Goal: Task Accomplishment & Management: Complete application form

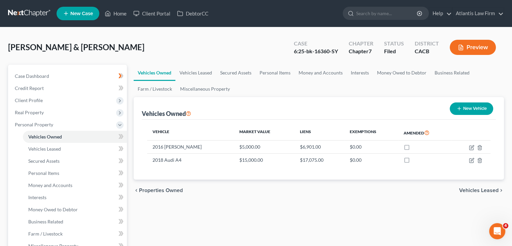
click at [30, 12] on link at bounding box center [29, 13] width 43 height 12
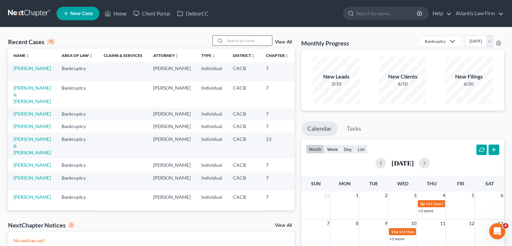
click at [230, 42] on input "search" at bounding box center [248, 41] width 47 height 10
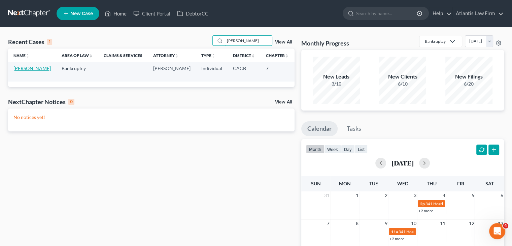
type input "berman"
click at [24, 71] on link "[PERSON_NAME]" at bounding box center [31, 68] width 37 height 6
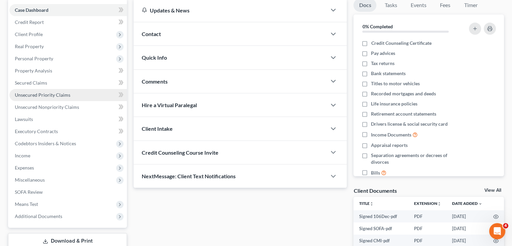
scroll to position [67, 0]
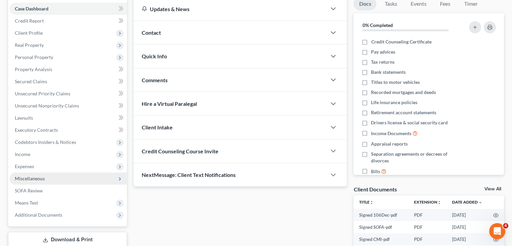
click at [42, 180] on span "Miscellaneous" at bounding box center [30, 178] width 30 height 6
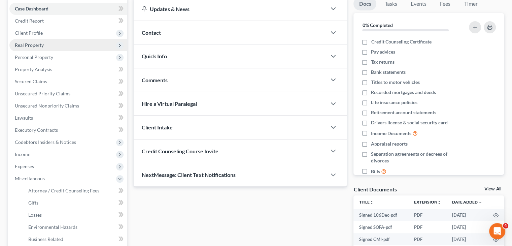
click at [37, 49] on span "Real Property" at bounding box center [67, 45] width 117 height 12
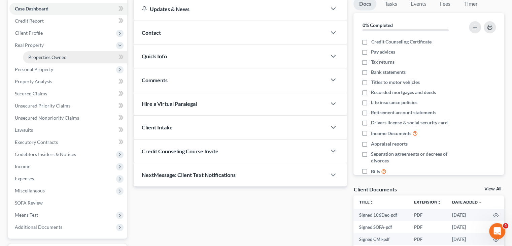
click at [42, 58] on span "Properties Owned" at bounding box center [47, 57] width 38 height 6
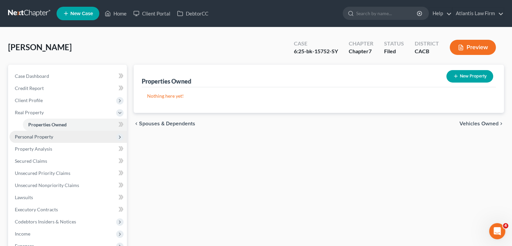
click at [51, 139] on span "Personal Property" at bounding box center [34, 137] width 38 height 6
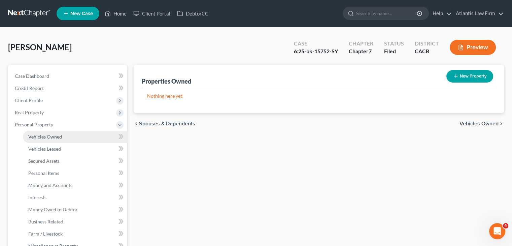
click at [50, 138] on span "Vehicles Owned" at bounding box center [45, 137] width 34 height 6
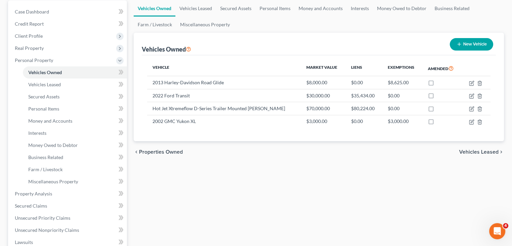
scroll to position [67, 0]
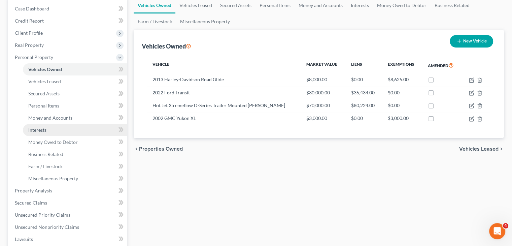
click at [54, 124] on link "Interests" at bounding box center [75, 130] width 104 height 12
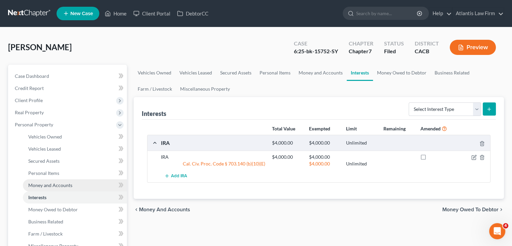
click at [51, 185] on span "Money and Accounts" at bounding box center [50, 185] width 44 height 6
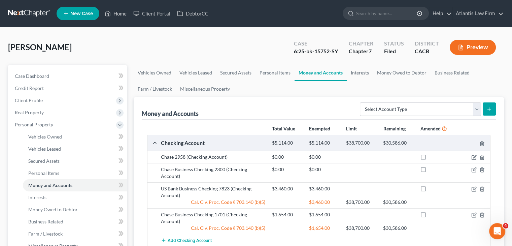
click at [39, 15] on link at bounding box center [29, 13] width 43 height 12
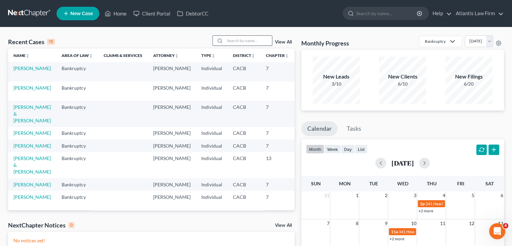
click at [232, 42] on input "search" at bounding box center [248, 41] width 47 height 10
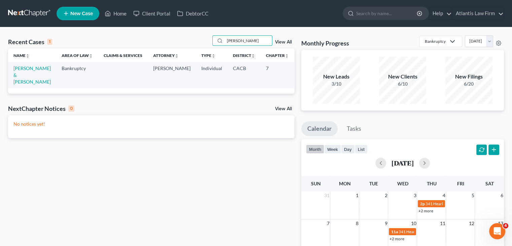
type input "[PERSON_NAME]"
click at [23, 85] on td "[PERSON_NAME] & [PERSON_NAME]" at bounding box center [32, 75] width 48 height 26
click at [17, 84] on link "[PERSON_NAME] & [PERSON_NAME]" at bounding box center [31, 74] width 37 height 19
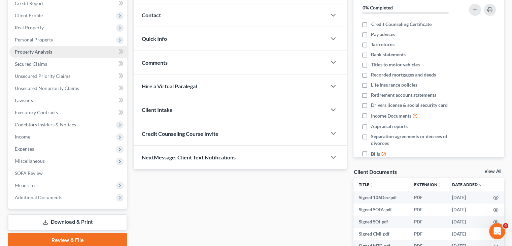
scroll to position [101, 0]
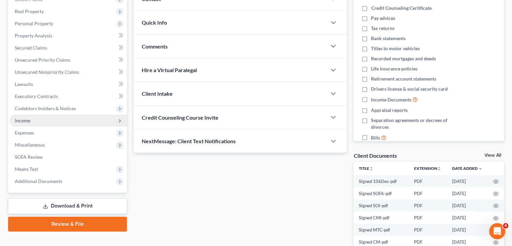
click at [58, 124] on span "Income" at bounding box center [67, 120] width 117 height 12
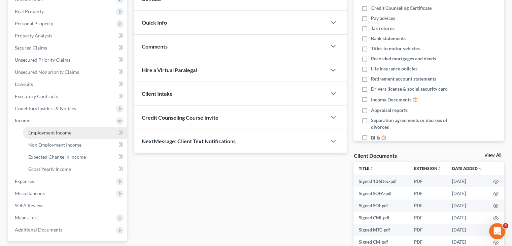
click at [50, 135] on link "Employment Income" at bounding box center [75, 133] width 104 height 12
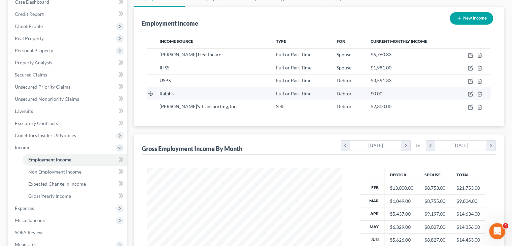
scroll to position [101, 0]
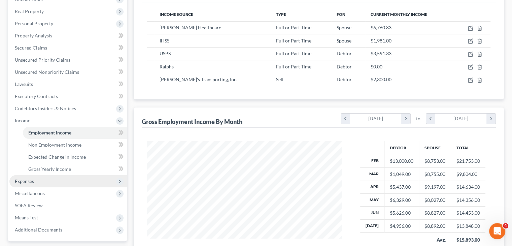
click at [30, 181] on span "Expenses" at bounding box center [24, 181] width 19 height 6
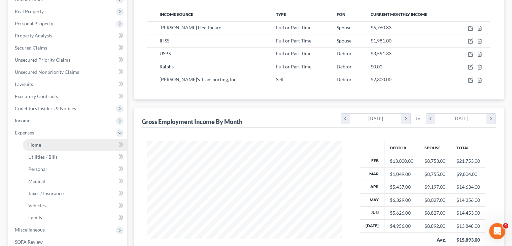
click at [46, 147] on link "Home" at bounding box center [75, 145] width 104 height 12
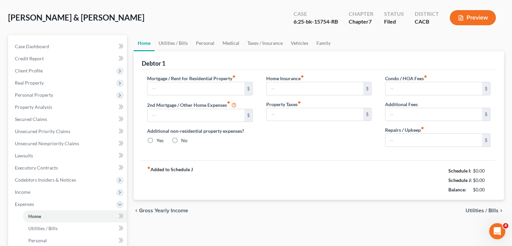
type input "2,386.00"
type input "0.00"
radio input "true"
type input "0.00"
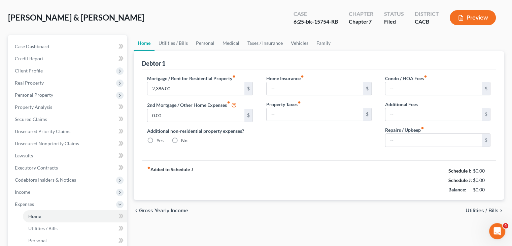
type input "0.00"
type input "60.00"
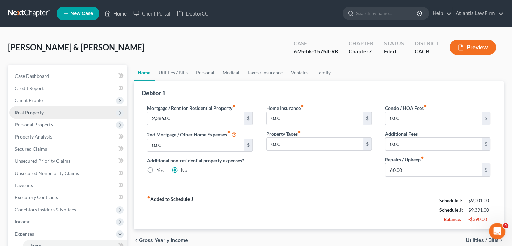
click at [39, 114] on span "Real Property" at bounding box center [29, 112] width 29 height 6
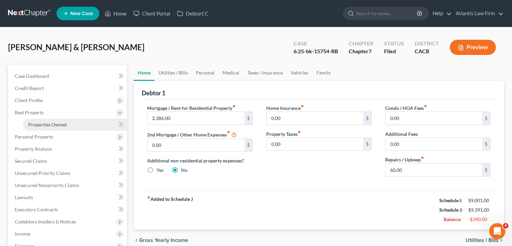
click at [42, 124] on span "Properties Owned" at bounding box center [47, 124] width 38 height 6
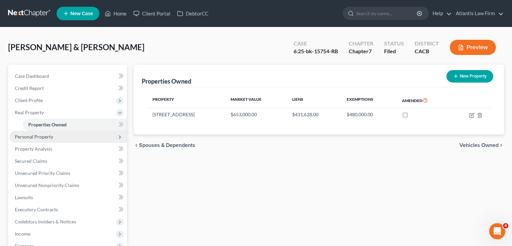
click at [52, 135] on span "Personal Property" at bounding box center [34, 137] width 38 height 6
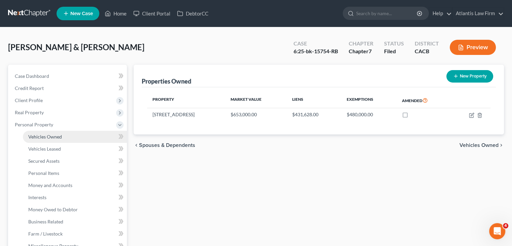
click at [50, 138] on span "Vehicles Owned" at bounding box center [45, 137] width 34 height 6
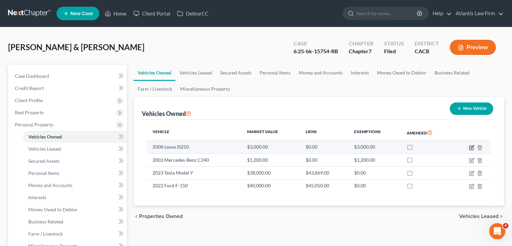
click at [472, 147] on icon "button" at bounding box center [472, 146] width 3 height 3
select select "0"
select select "18"
select select "2"
select select "0"
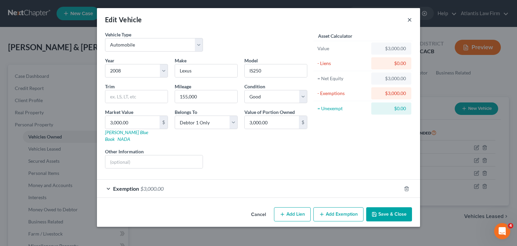
click at [411, 20] on button "×" at bounding box center [409, 19] width 5 height 8
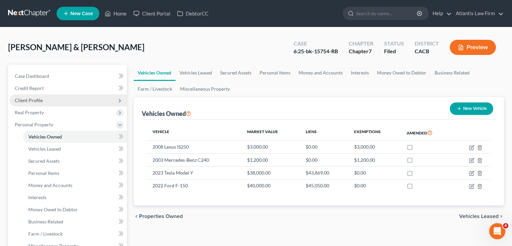
click at [35, 100] on span "Client Profile" at bounding box center [29, 100] width 28 height 6
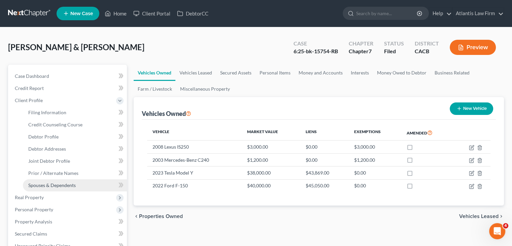
click at [55, 185] on span "Spouses & Dependents" at bounding box center [51, 185] width 47 height 6
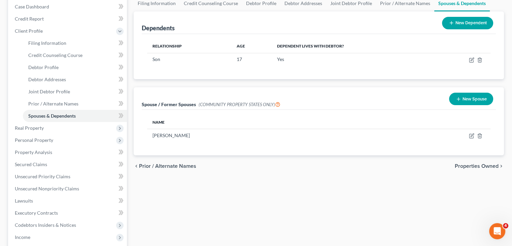
scroll to position [34, 0]
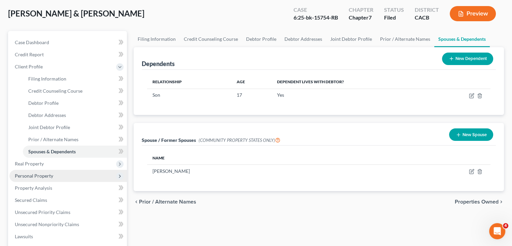
click at [49, 177] on span "Personal Property" at bounding box center [34, 176] width 38 height 6
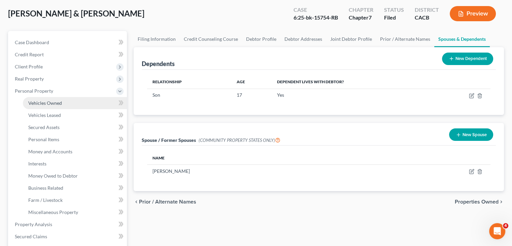
click at [48, 102] on span "Vehicles Owned" at bounding box center [45, 103] width 34 height 6
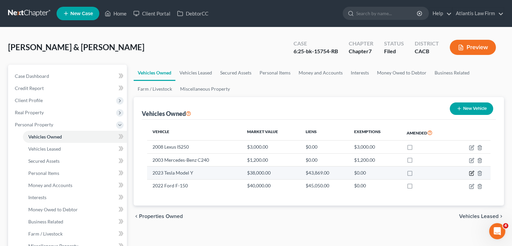
click at [471, 174] on icon "button" at bounding box center [471, 172] width 5 height 5
select select "0"
select select "3"
select select "4"
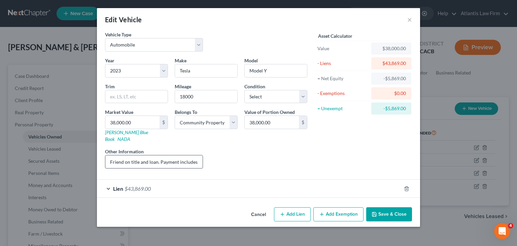
click at [197, 156] on input "Friend on title and loan. Payment includes insurance" at bounding box center [153, 161] width 97 height 13
click at [107, 180] on div "Lien $43,869.00" at bounding box center [249, 188] width 304 height 18
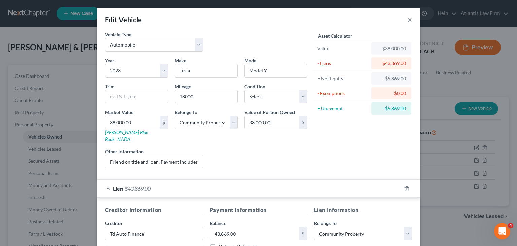
click at [408, 21] on button "×" at bounding box center [409, 19] width 5 height 8
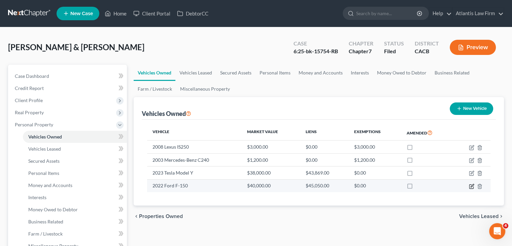
click at [472, 186] on icon "button" at bounding box center [472, 185] width 3 height 3
select select "0"
select select "4"
select select "2"
select select "0"
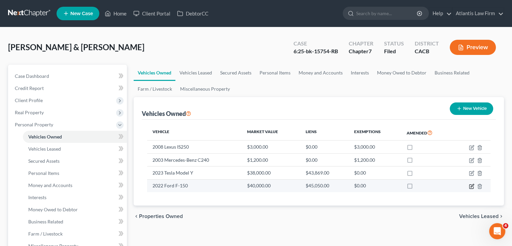
select select "5"
select select "0"
select select "4"
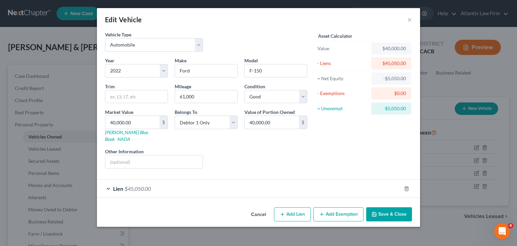
click at [110, 180] on div "Lien $45,050.00" at bounding box center [249, 188] width 304 height 18
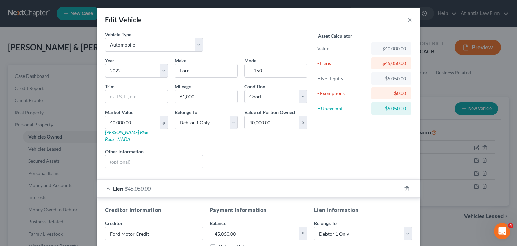
click at [407, 19] on button "×" at bounding box center [409, 19] width 5 height 8
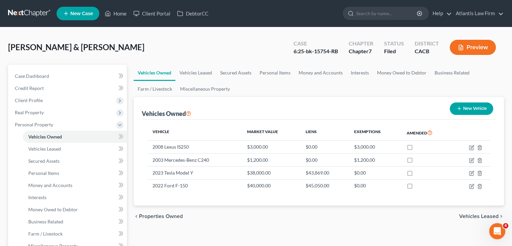
scroll to position [34, 0]
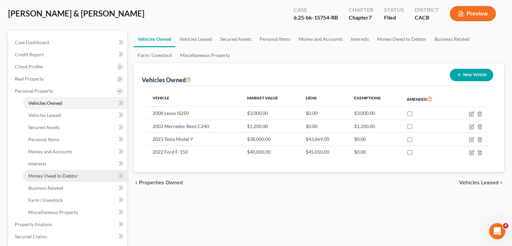
click at [53, 177] on span "Money Owed to Debtor" at bounding box center [52, 176] width 49 height 6
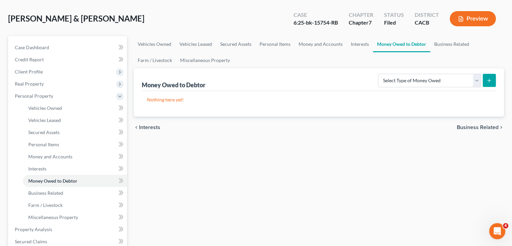
scroll to position [67, 0]
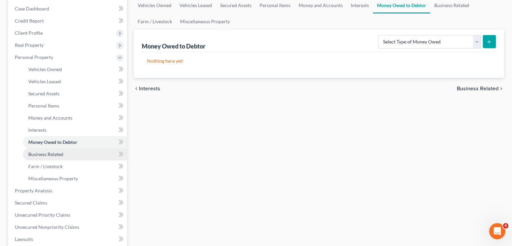
click at [61, 156] on span "Business Related" at bounding box center [45, 154] width 35 height 6
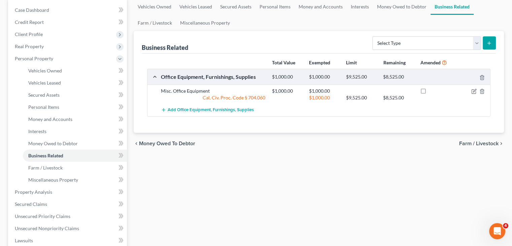
scroll to position [67, 0]
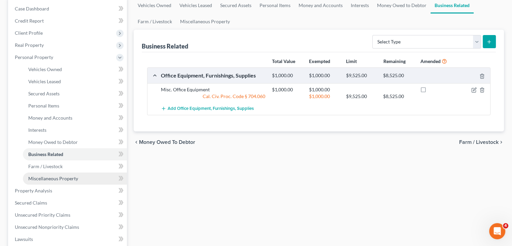
click at [55, 181] on span "Miscellaneous Property" at bounding box center [53, 178] width 50 height 6
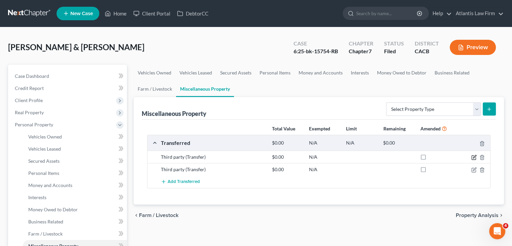
click at [472, 156] on icon "button" at bounding box center [474, 157] width 4 height 4
select select "Ordinary ([DATE])"
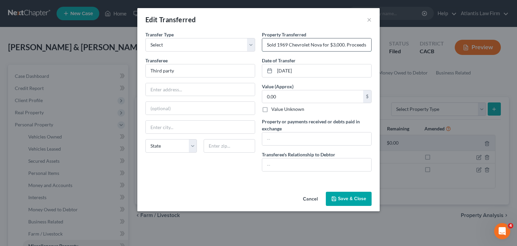
click at [301, 46] on input "Sold 1969 Chevrolet Nova for $3,000. Proceeds used for living expenses." at bounding box center [316, 44] width 109 height 13
click at [369, 22] on button "×" at bounding box center [369, 19] width 5 height 8
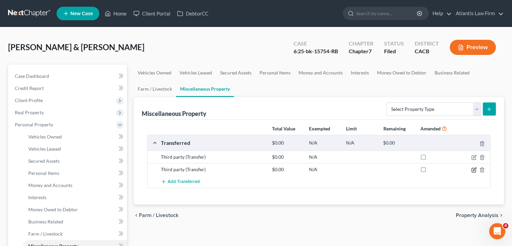
click at [474, 169] on icon "button" at bounding box center [473, 169] width 5 height 5
select select "Ordinary ([DATE])"
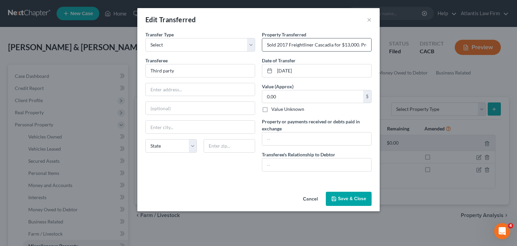
click at [307, 47] on input "Sold 2017 Freightliner Cascadia for $13,000. Proceed used for living expenses." at bounding box center [316, 44] width 109 height 13
click at [324, 46] on input "Sold 2017 Freightliner Cascadia for $13,000. Proceed used for living expenses." at bounding box center [316, 44] width 109 height 13
click at [352, 201] on button "Save & Close" at bounding box center [349, 199] width 46 height 14
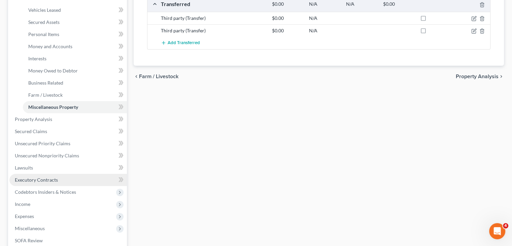
scroll to position [135, 0]
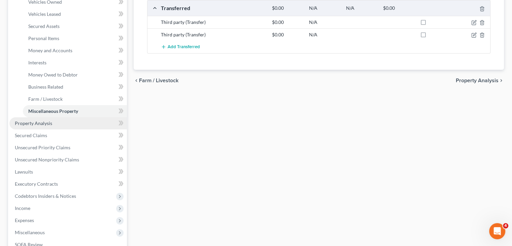
click at [42, 126] on span "Property Analysis" at bounding box center [33, 123] width 37 height 6
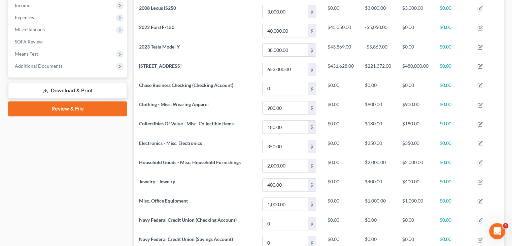
scroll to position [104, 0]
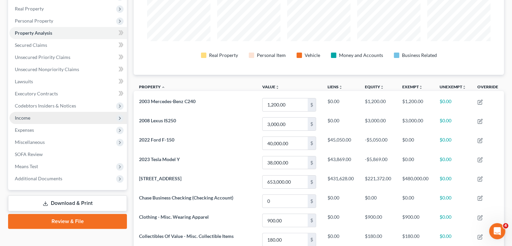
click at [39, 117] on span "Income" at bounding box center [67, 118] width 117 height 12
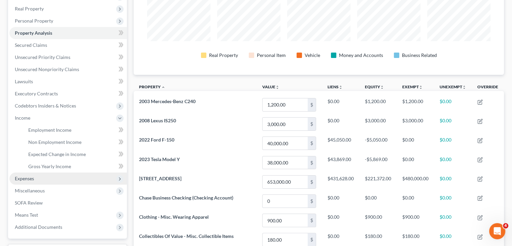
click at [38, 181] on span "Expenses" at bounding box center [67, 178] width 117 height 12
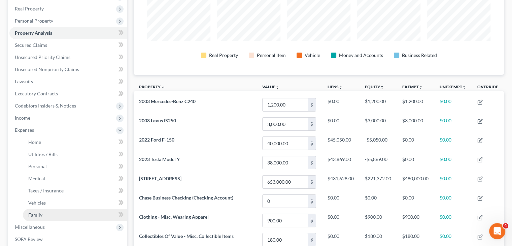
click at [44, 214] on link "Family" at bounding box center [75, 215] width 104 height 12
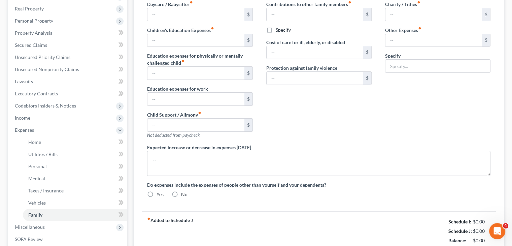
scroll to position [31, 0]
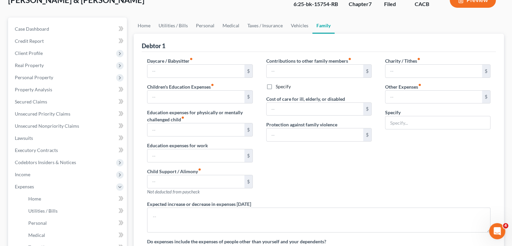
type input "0.00"
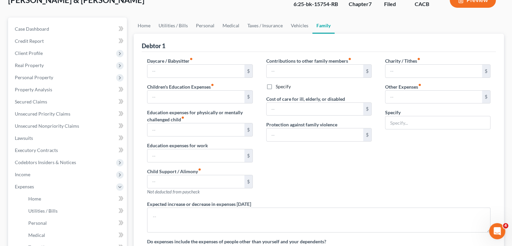
type input "0.00"
type input "1,300.00"
type input "0.00"
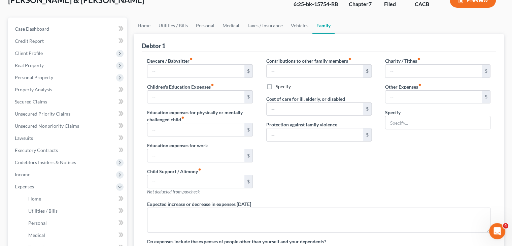
radio input "true"
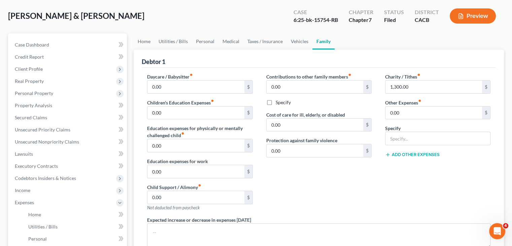
scroll to position [0, 0]
